Goal: Task Accomplishment & Management: Manage account settings

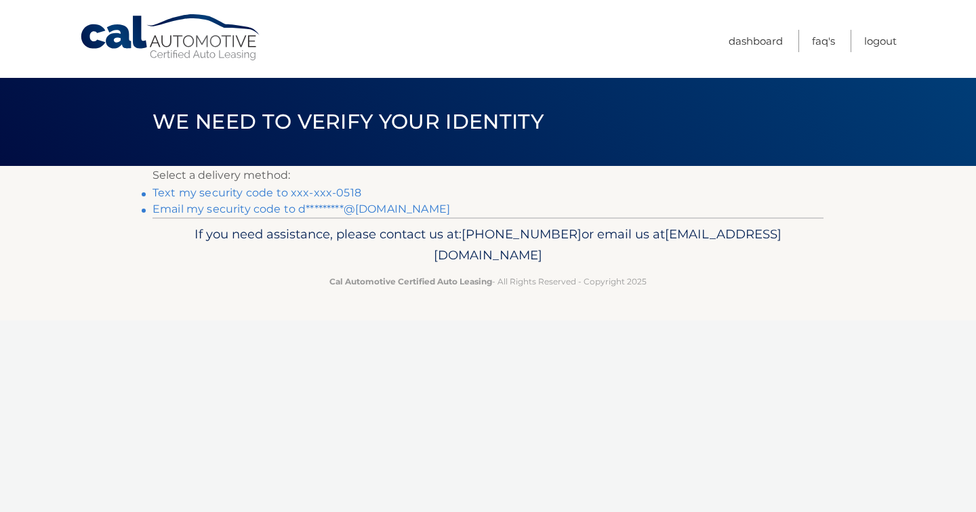
click at [251, 190] on link "Text my security code to xxx-xxx-0518" at bounding box center [256, 192] width 209 height 13
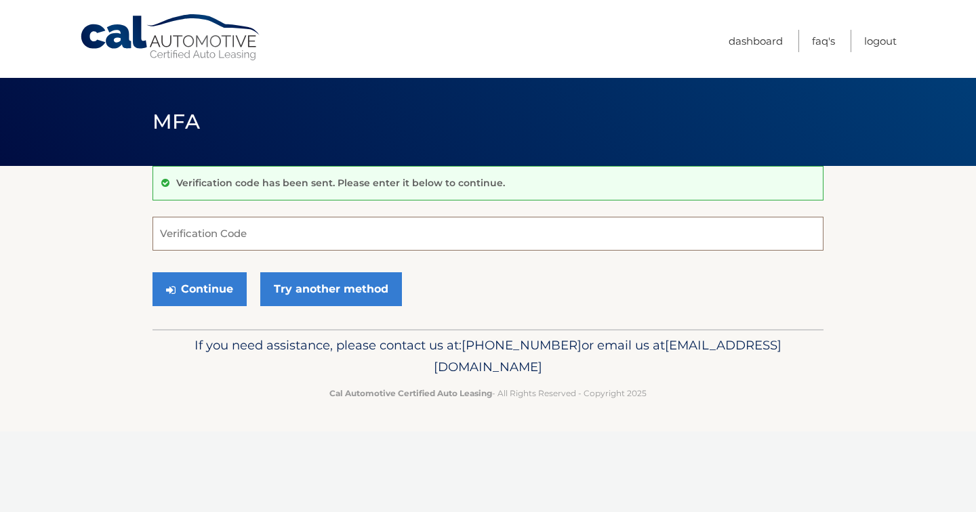
click at [249, 234] on input "Verification Code" at bounding box center [487, 234] width 671 height 34
click at [98, 235] on section "Verification code has been sent. Please enter it below to continue. Verificatio…" at bounding box center [488, 247] width 976 height 163
click at [172, 218] on input "Verification Code" at bounding box center [487, 234] width 671 height 34
type input "945691"
click at [199, 289] on button "Continue" at bounding box center [199, 289] width 94 height 34
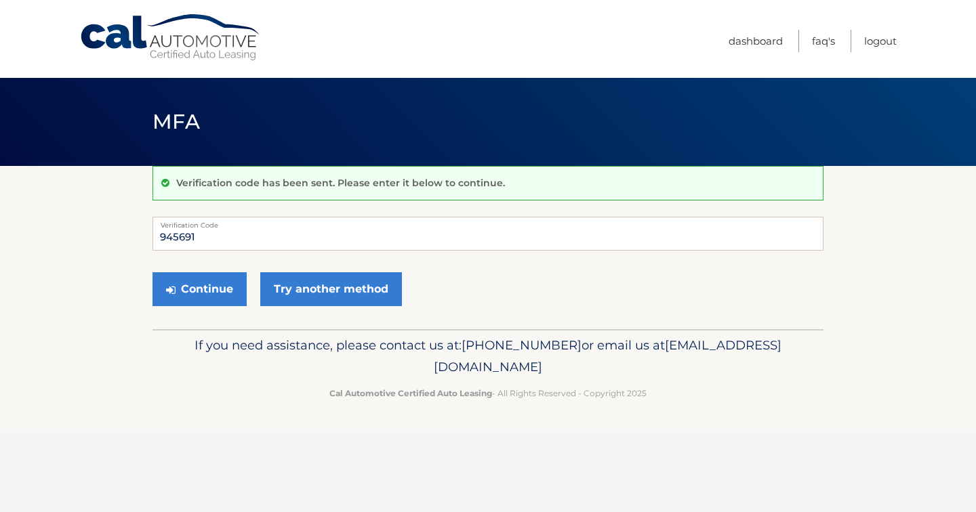
click at [106, 293] on section "Verification code has been sent. Please enter it below to continue. 945691 Veri…" at bounding box center [488, 247] width 976 height 163
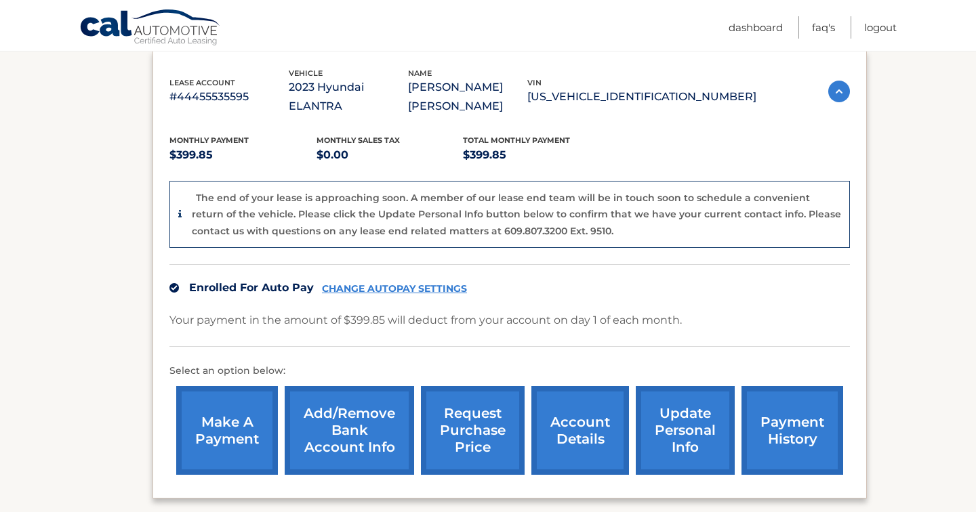
scroll to position [268, 0]
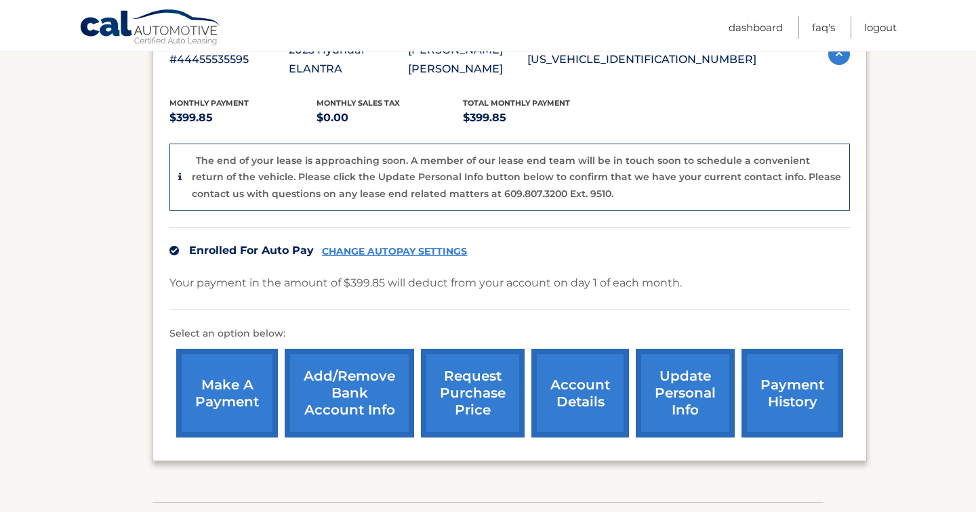
click at [485, 369] on link "request purchase price" at bounding box center [473, 393] width 104 height 89
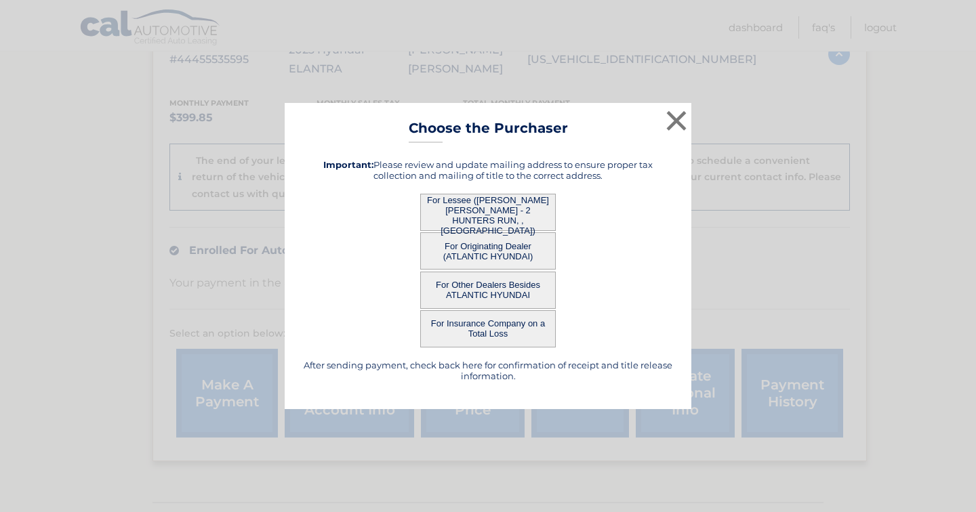
scroll to position [170, 0]
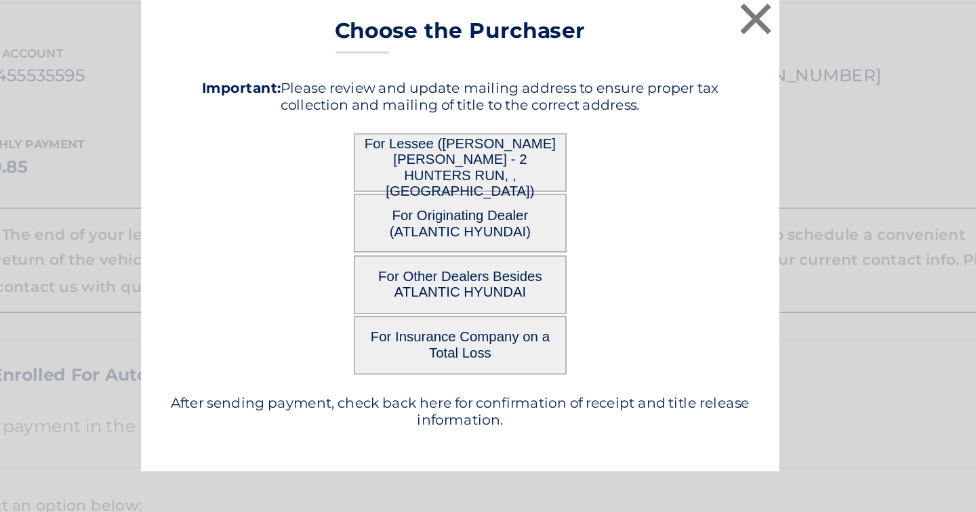
click at [420, 194] on button "For Lessee (DEVIR KAHAN - 2 HUNTERS RUN, , AIRMONT, NY 10901)" at bounding box center [488, 212] width 136 height 37
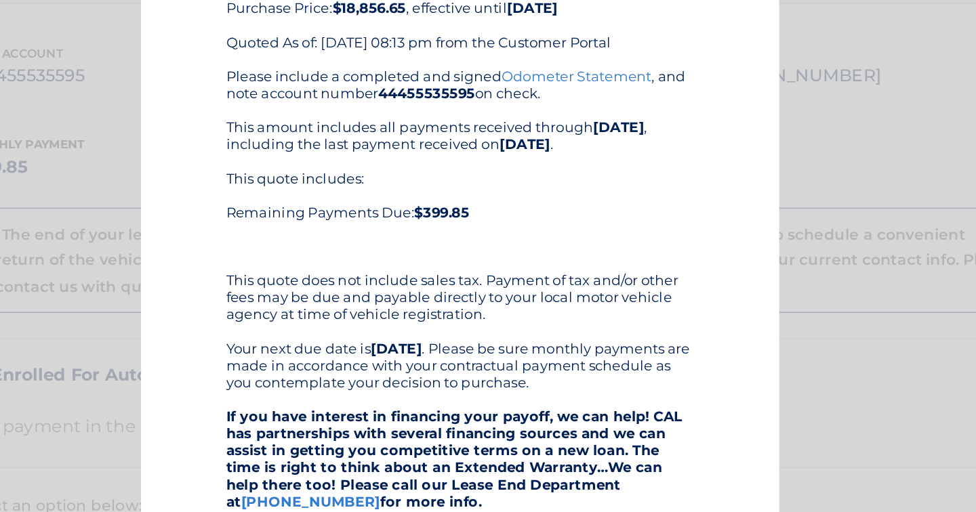
scroll to position [180, 0]
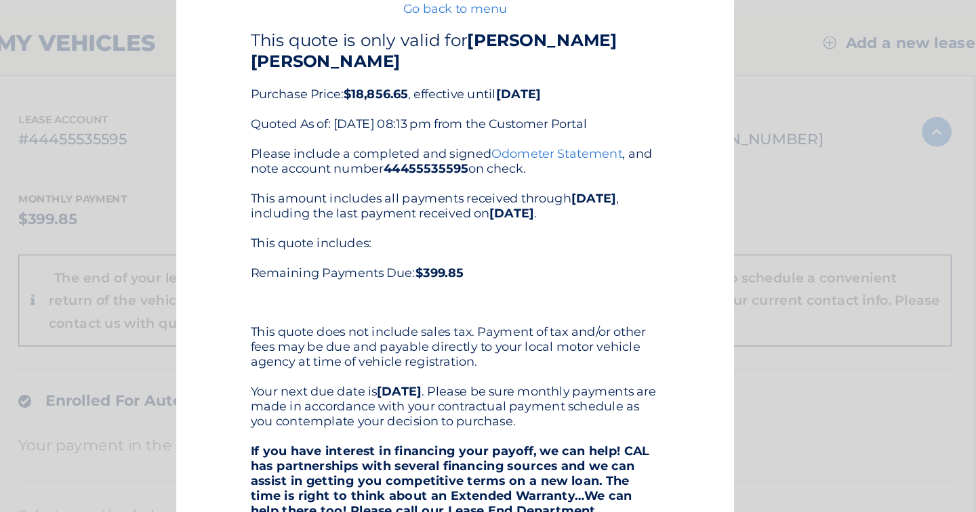
click at [352, 217] on div "This quote includes: Remaining Payments Due: $399.85" at bounding box center [488, 244] width 298 height 54
click at [407, 108] on b "$18,856.65" at bounding box center [430, 113] width 47 height 11
click at [55, 89] on div "× Choose the Purchaser Go back to menu After sending payment, check back here f…" at bounding box center [487, 373] width 965 height 747
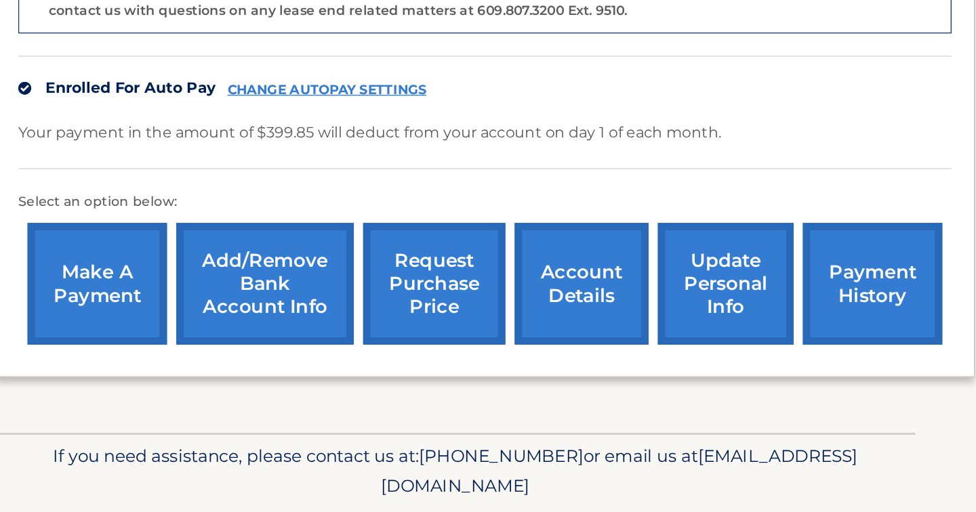
click at [421, 302] on link "request purchase price" at bounding box center [473, 346] width 104 height 89
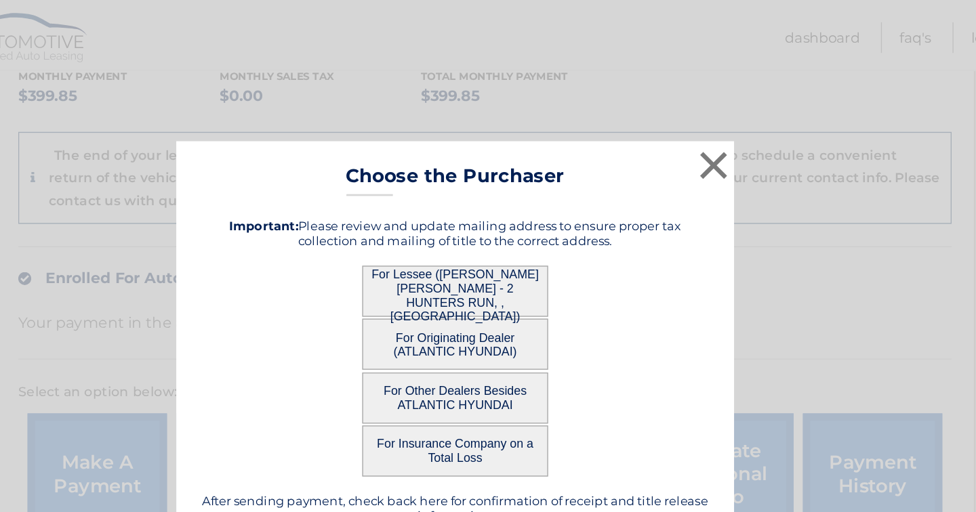
scroll to position [262, 0]
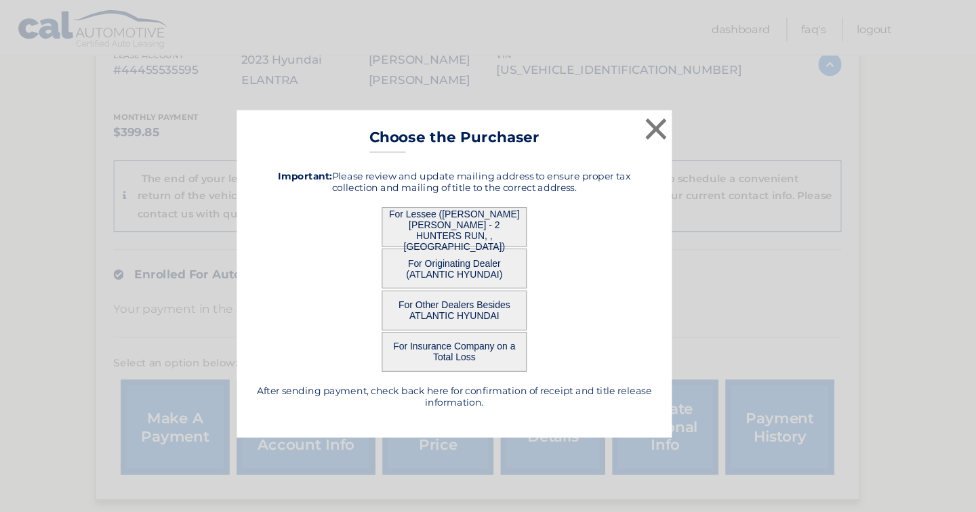
click at [424, 253] on button "For Originating Dealer (ATLANTIC HYUNDAI)" at bounding box center [488, 250] width 136 height 37
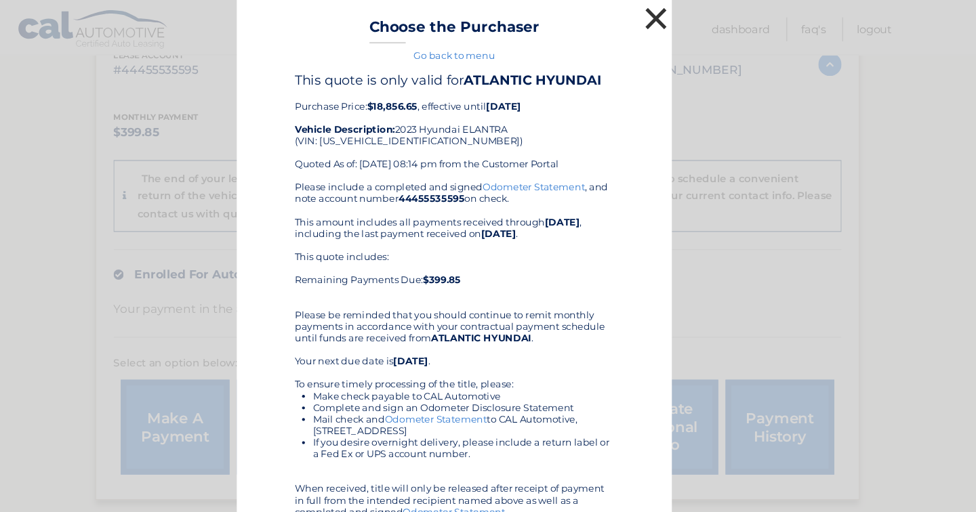
click at [663, 9] on button "×" at bounding box center [676, 17] width 27 height 27
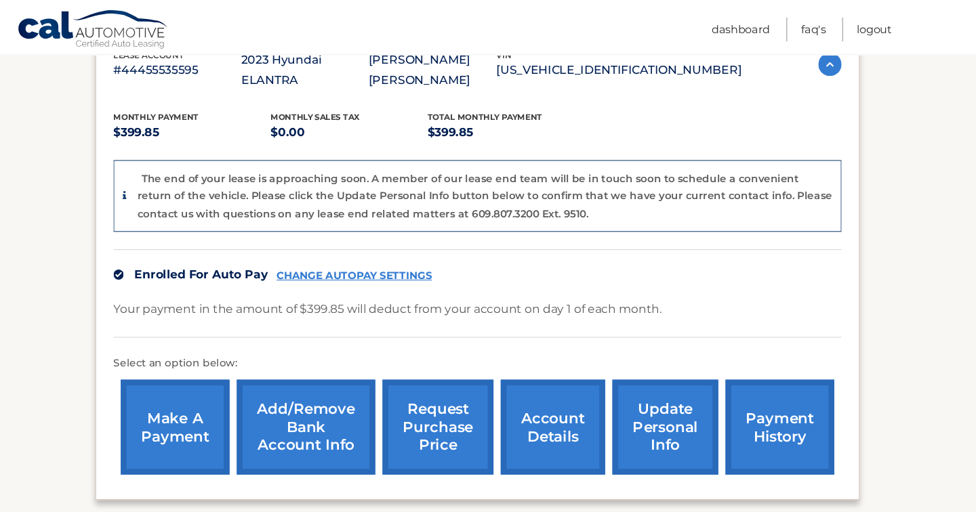
click at [449, 409] on link "request purchase price" at bounding box center [473, 399] width 104 height 89
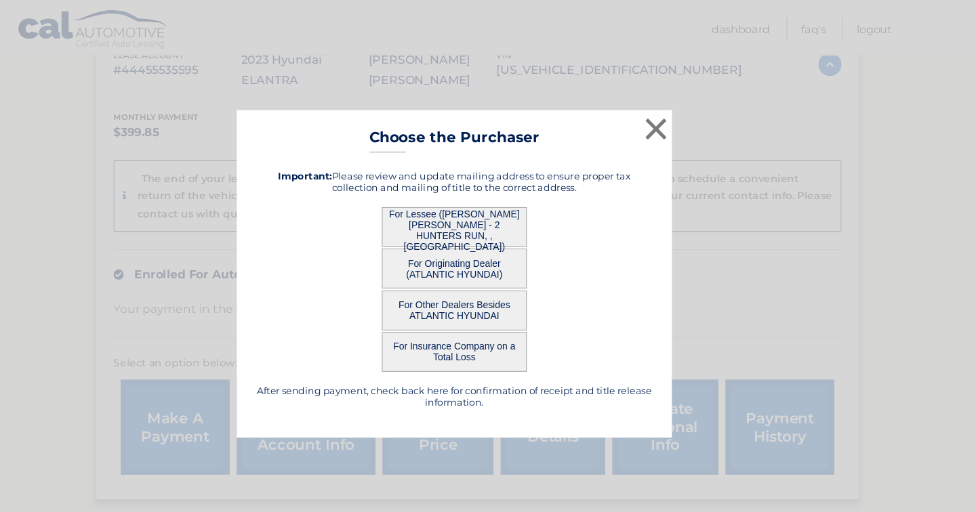
click at [420, 286] on button "For Other Dealers Besides ATLANTIC HYUNDAI" at bounding box center [488, 290] width 136 height 37
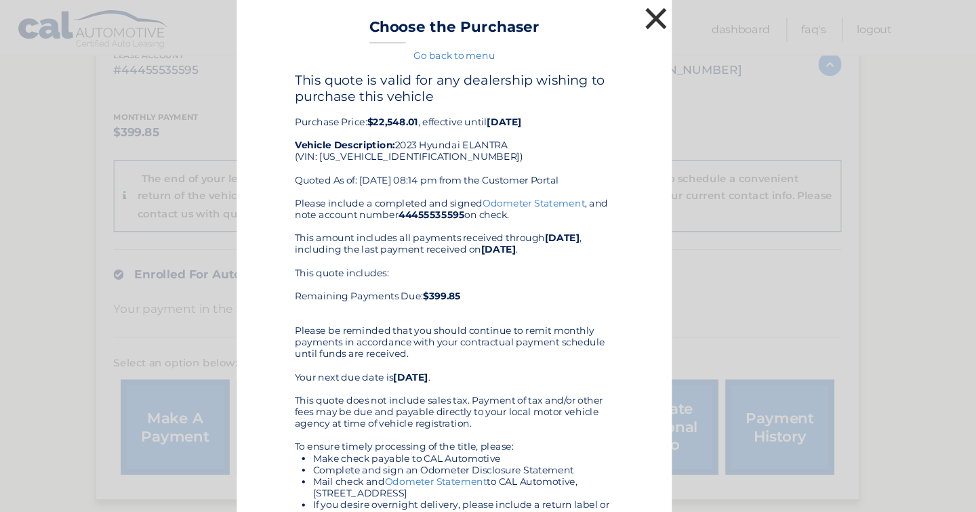
click at [663, 16] on button "×" at bounding box center [676, 17] width 27 height 27
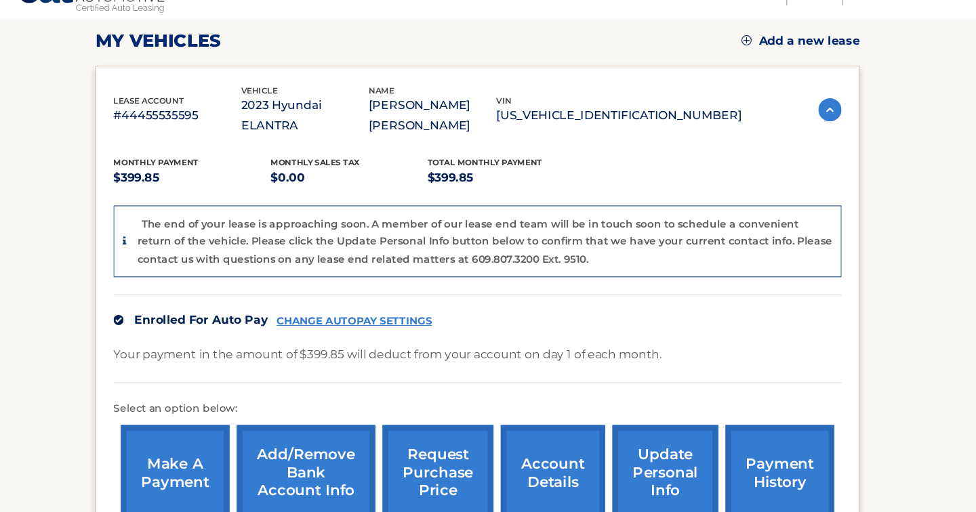
scroll to position [195, 0]
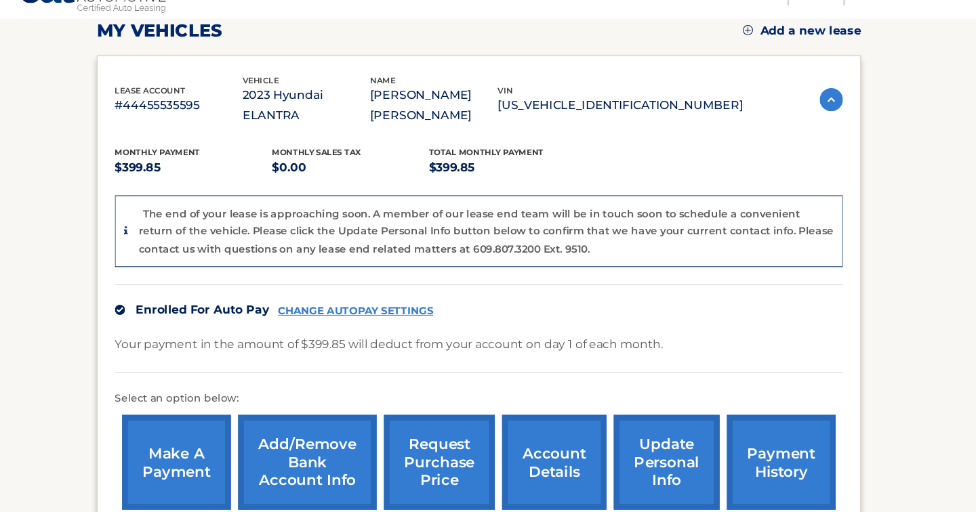
click at [636, 422] on link "update personal info" at bounding box center [685, 466] width 99 height 89
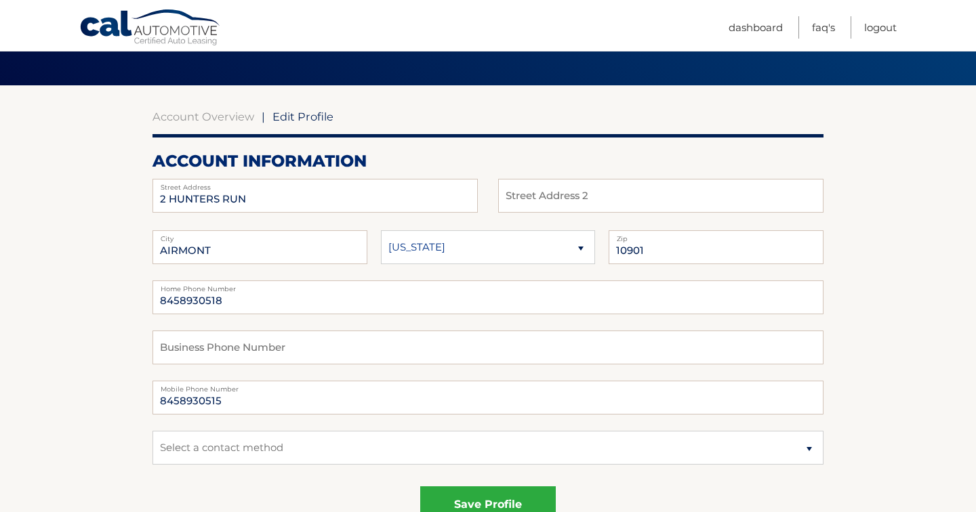
scroll to position [85, 0]
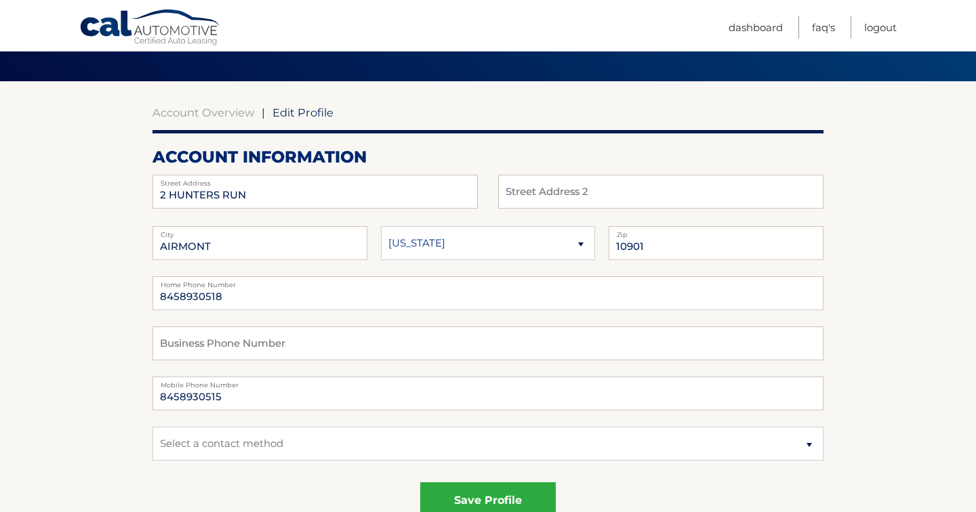
click at [238, 236] on label "City" at bounding box center [259, 231] width 215 height 11
click at [213, 243] on input "AIRMONT" at bounding box center [259, 243] width 215 height 34
type input "SUFFERN"
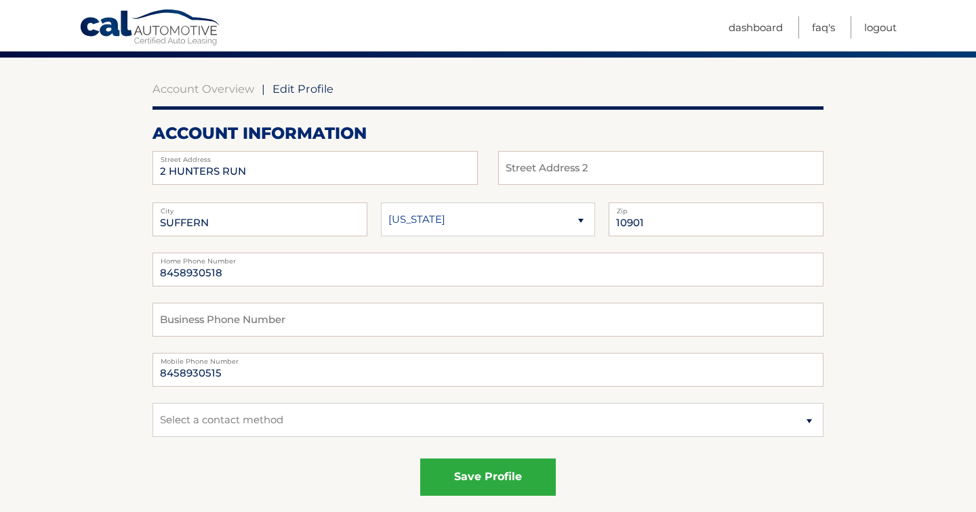
scroll to position [110, 0]
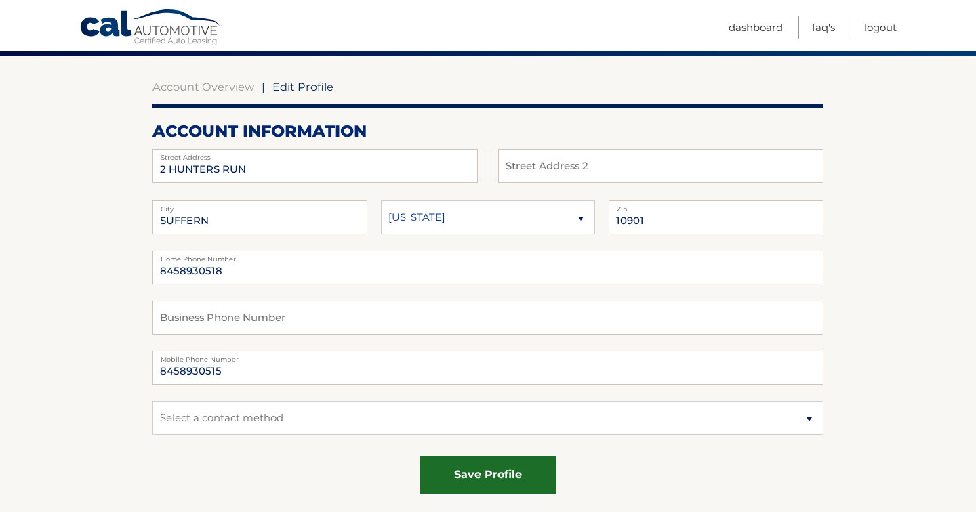
click at [447, 468] on button "save profile" at bounding box center [488, 475] width 136 height 37
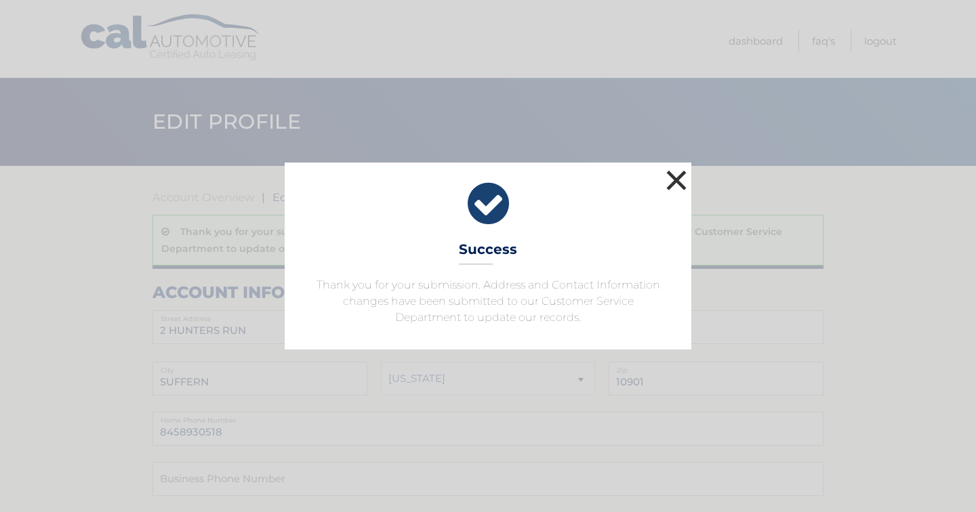
click at [678, 182] on button "×" at bounding box center [676, 180] width 27 height 27
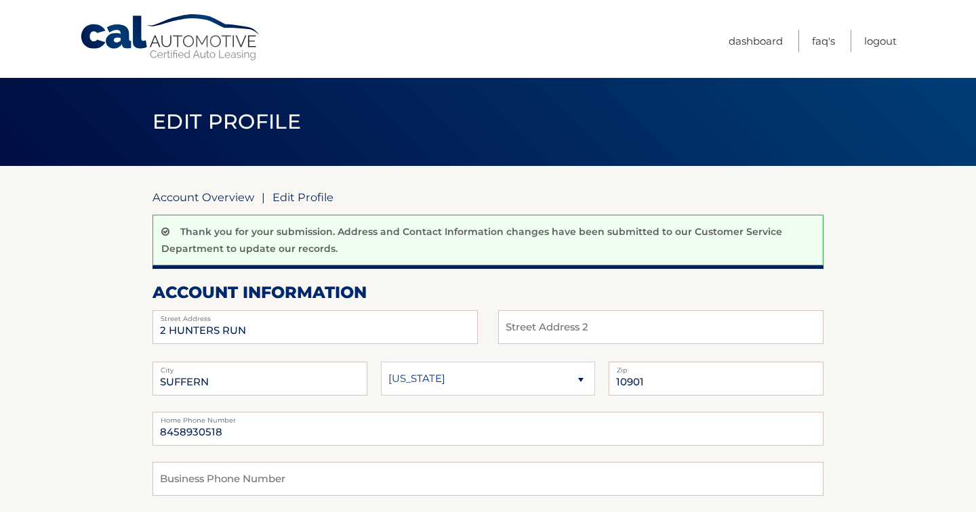
click at [240, 200] on link "Account Overview" at bounding box center [203, 197] width 102 height 14
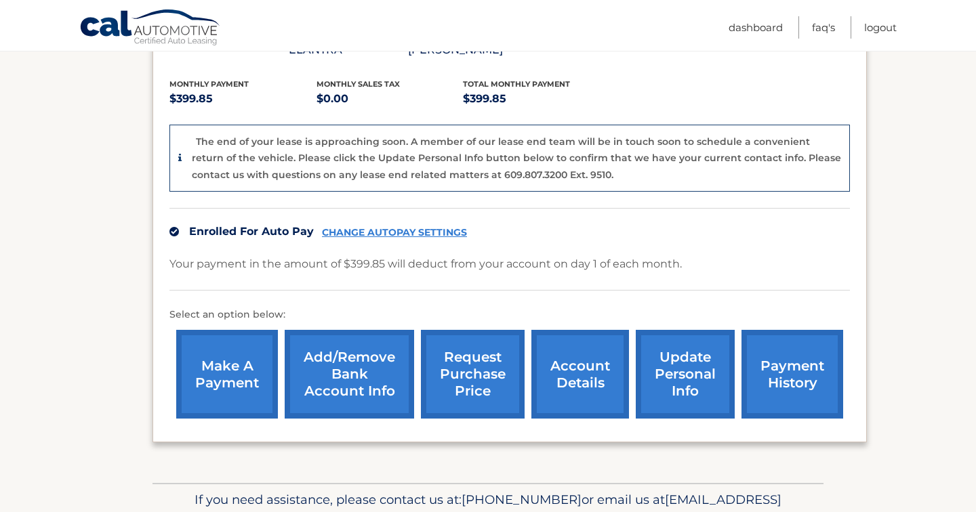
scroll to position [287, 0]
click at [679, 356] on link "update personal info" at bounding box center [685, 373] width 99 height 89
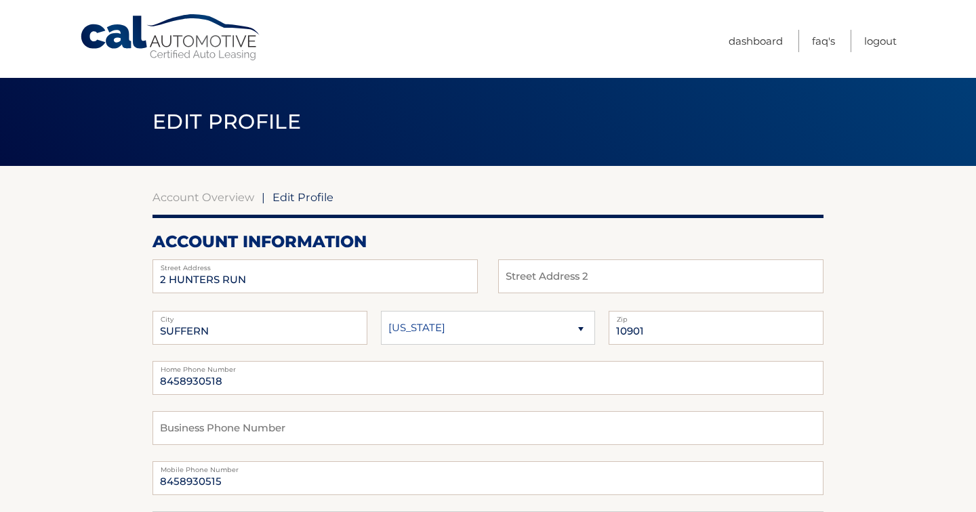
click at [159, 52] on link "Cal Automotive" at bounding box center [170, 38] width 183 height 48
